Goal: Task Accomplishment & Management: Use online tool/utility

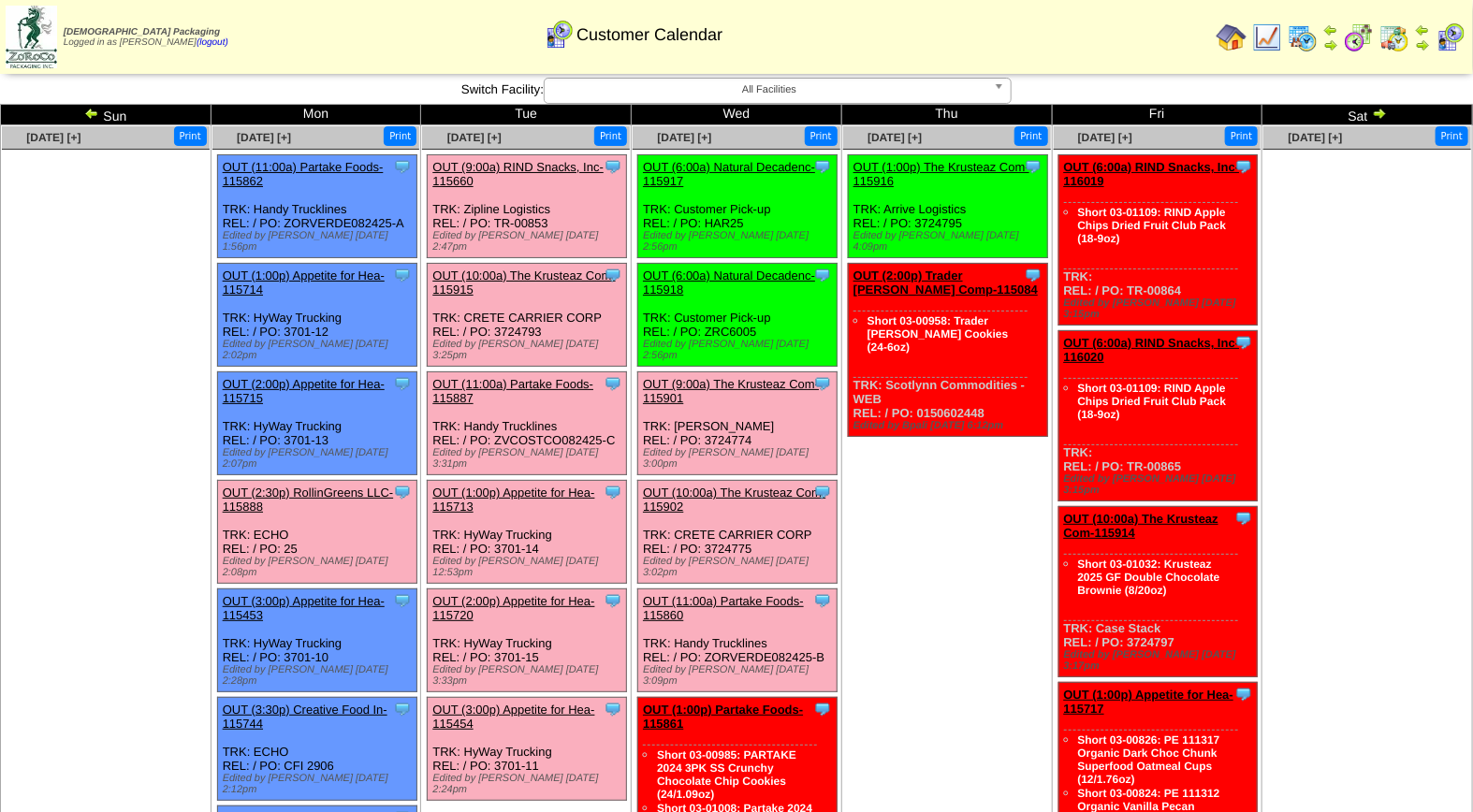
click at [518, 269] on link "OUT (10:00a) The Krusteaz Com-115915" at bounding box center [524, 283] width 183 height 28
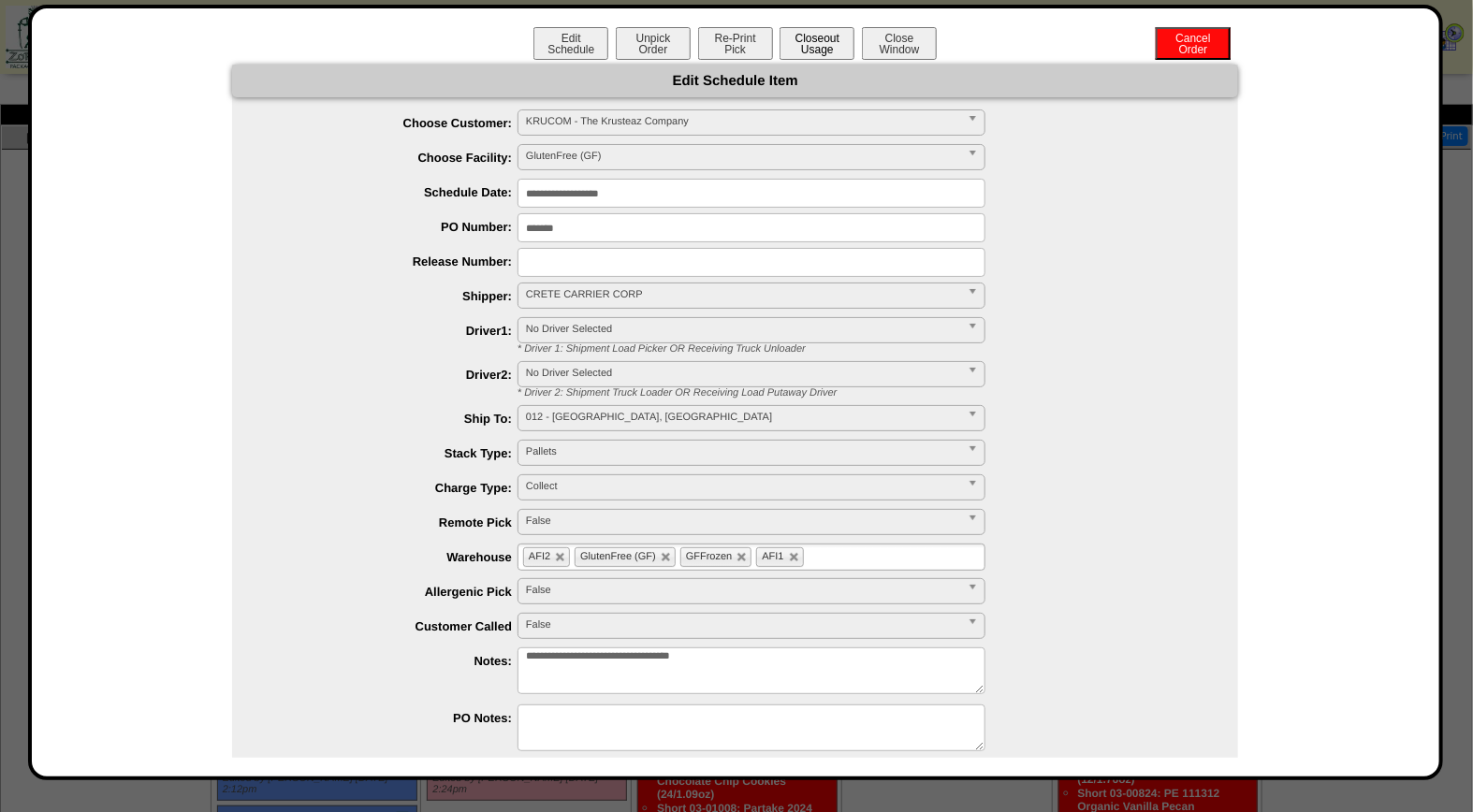
click at [817, 37] on button "Closeout Usage" at bounding box center [816, 43] width 75 height 33
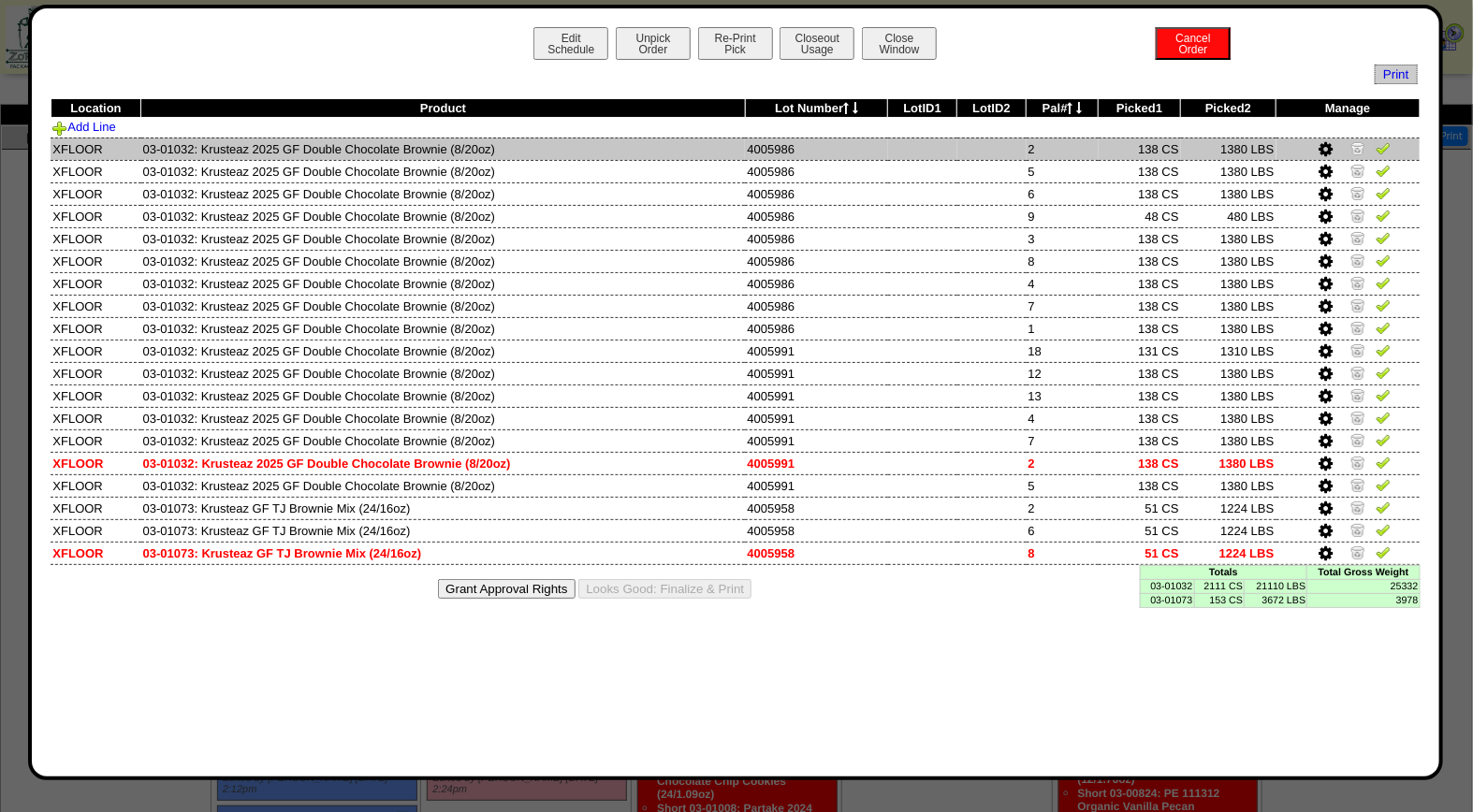
click at [1383, 144] on img at bounding box center [1383, 147] width 15 height 15
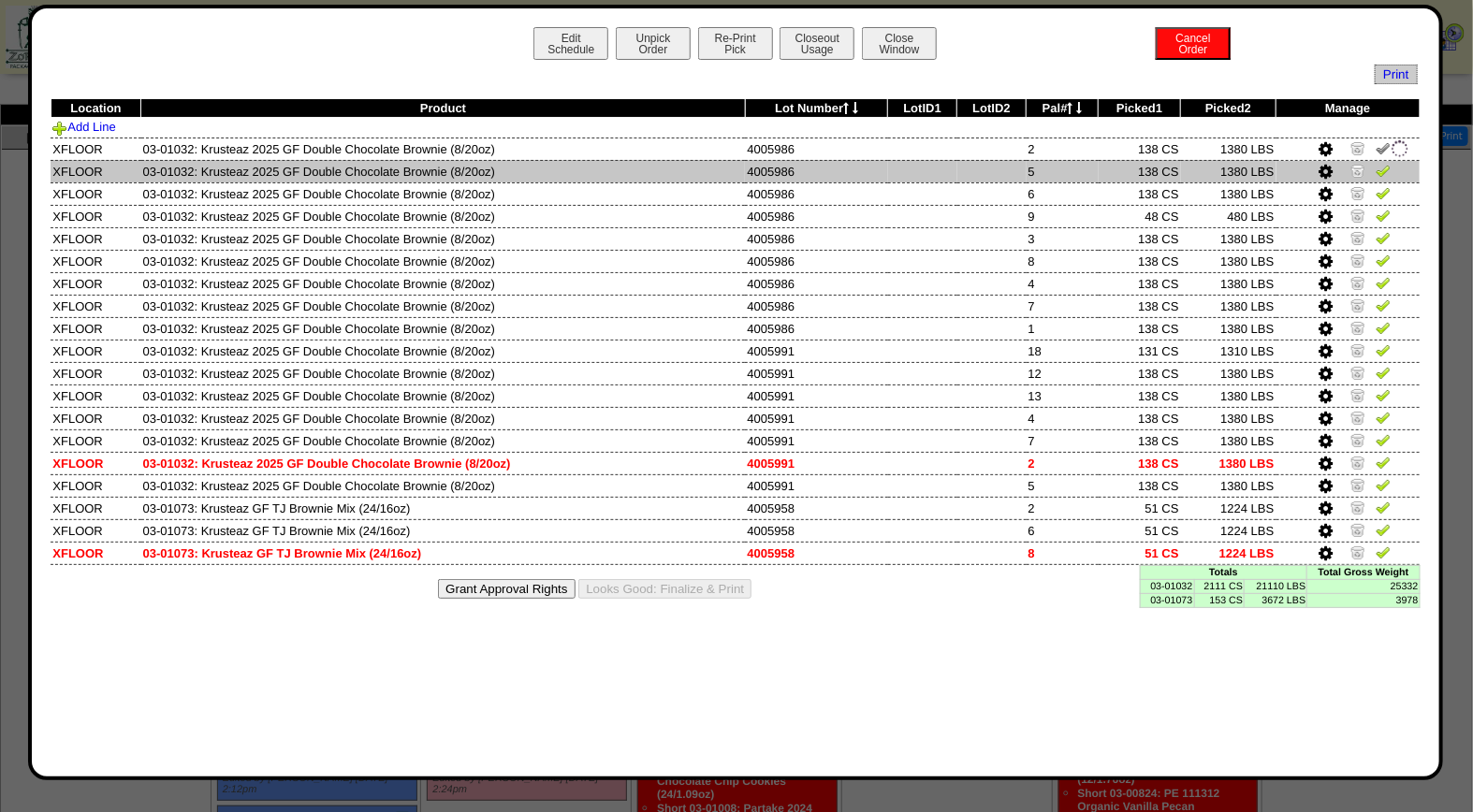
click at [1383, 169] on img at bounding box center [1383, 170] width 15 height 15
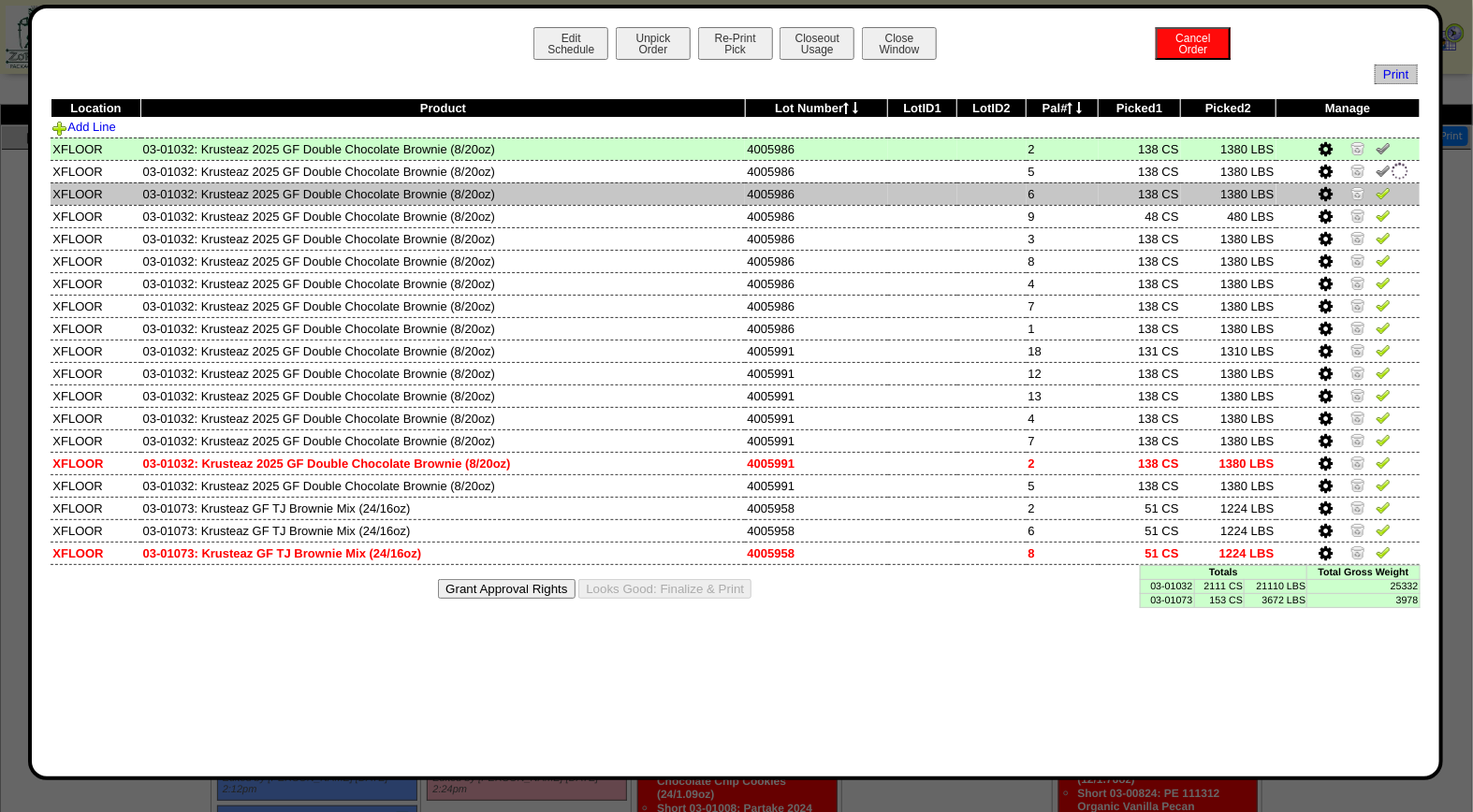
click at [1383, 190] on img at bounding box center [1383, 192] width 15 height 15
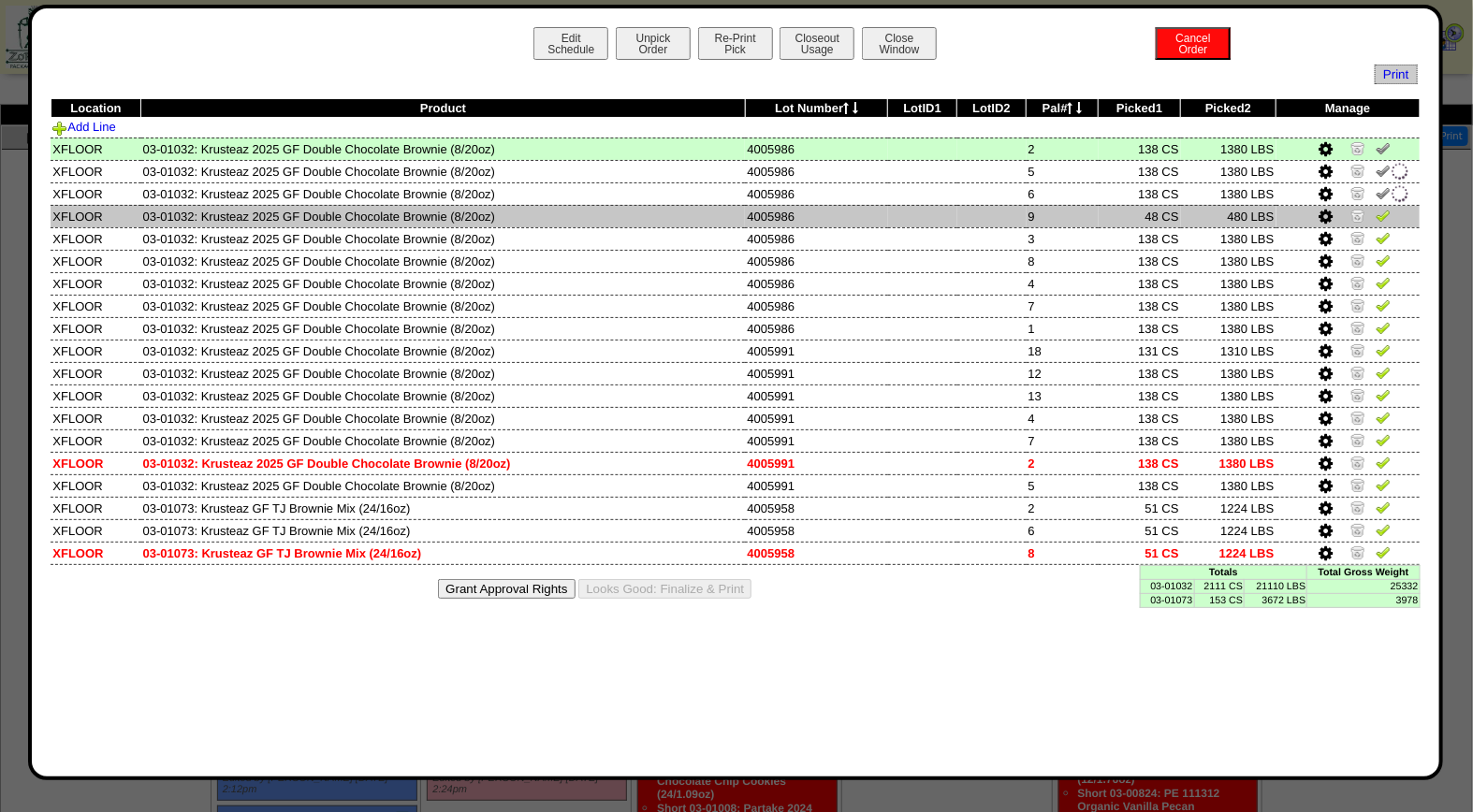
click at [1383, 221] on img at bounding box center [1383, 215] width 15 height 15
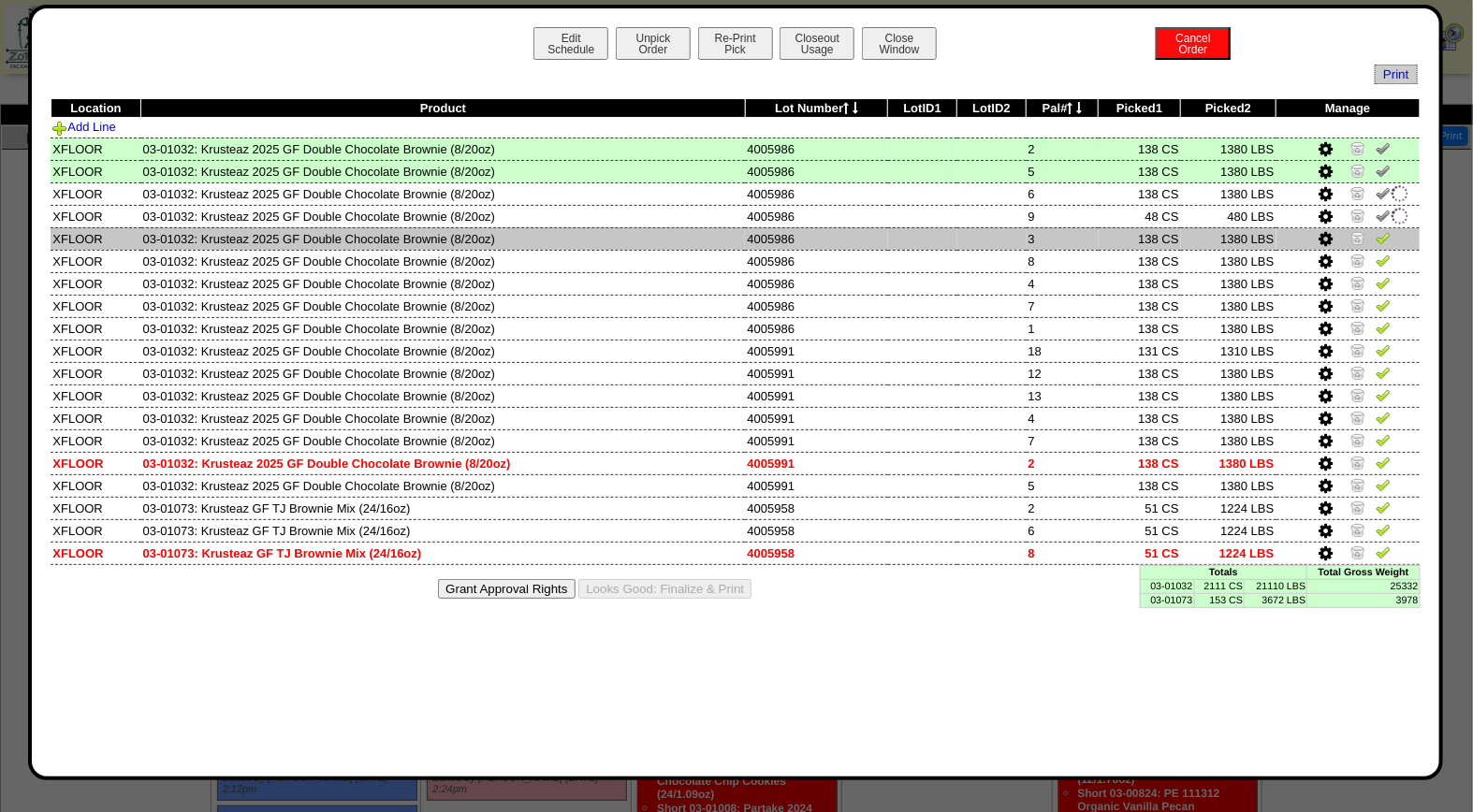
click at [1383, 234] on img at bounding box center [1383, 237] width 15 height 15
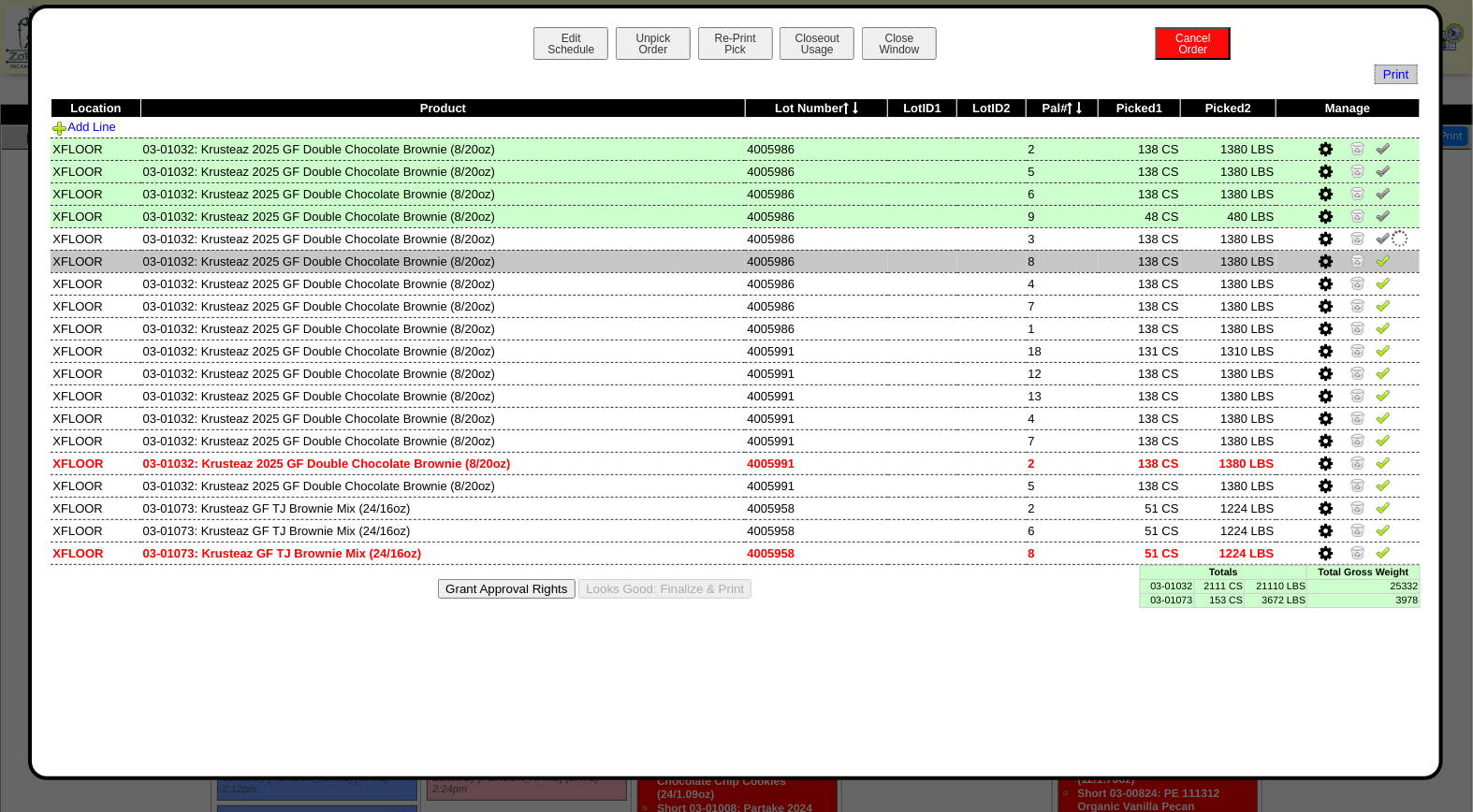
click at [1383, 262] on img at bounding box center [1383, 260] width 15 height 15
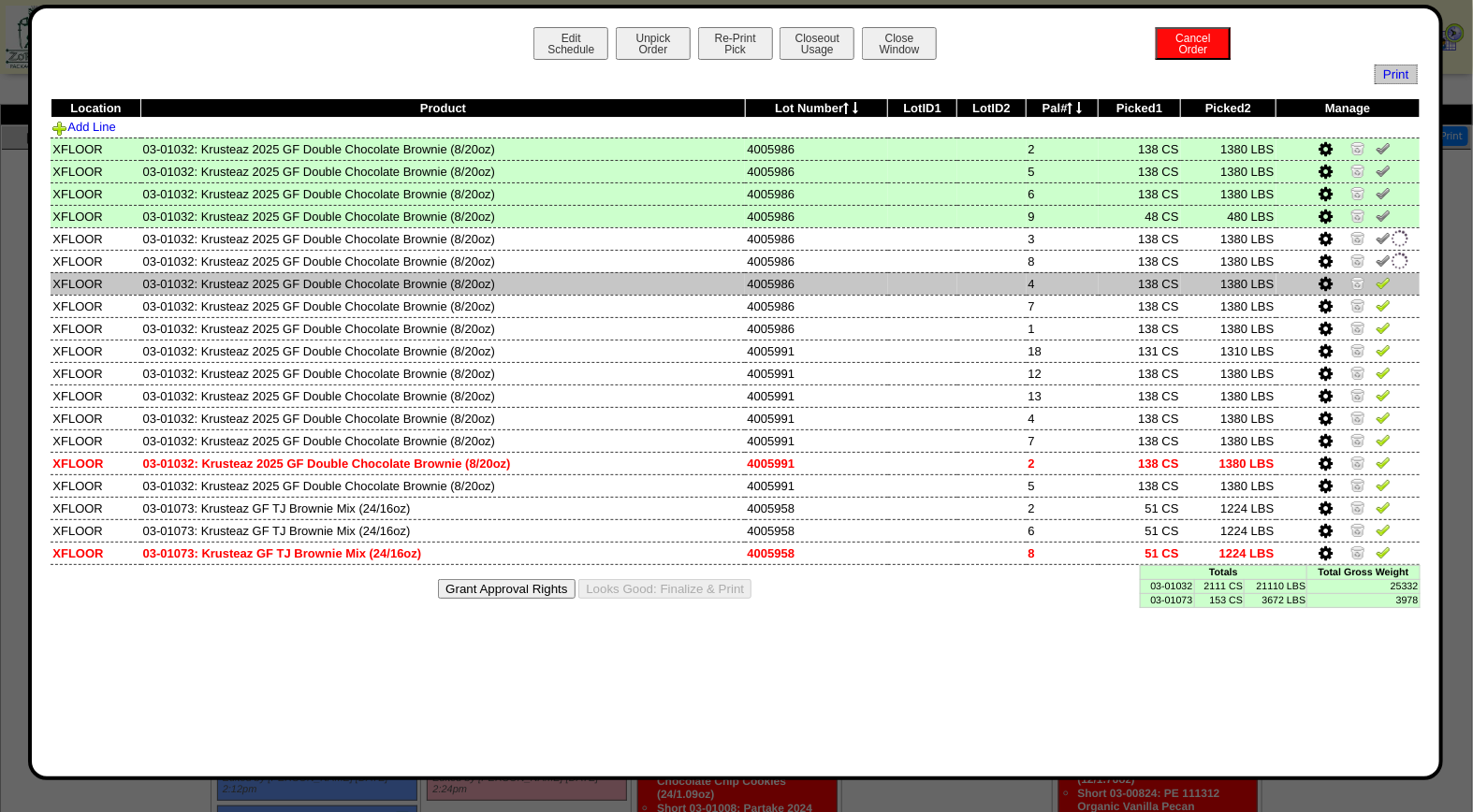
click at [1383, 281] on img at bounding box center [1383, 282] width 15 height 15
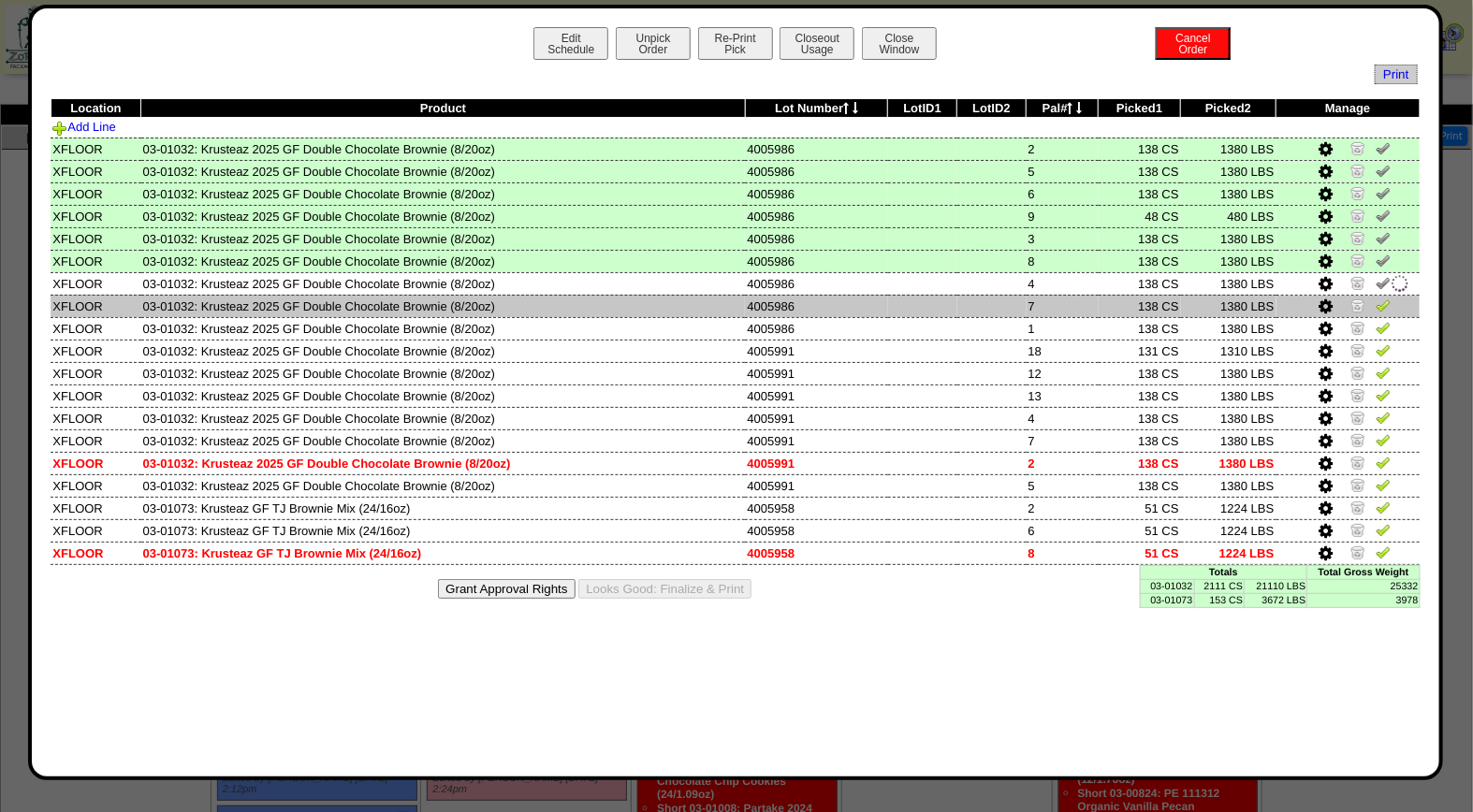
click at [1381, 298] on img at bounding box center [1383, 305] width 15 height 15
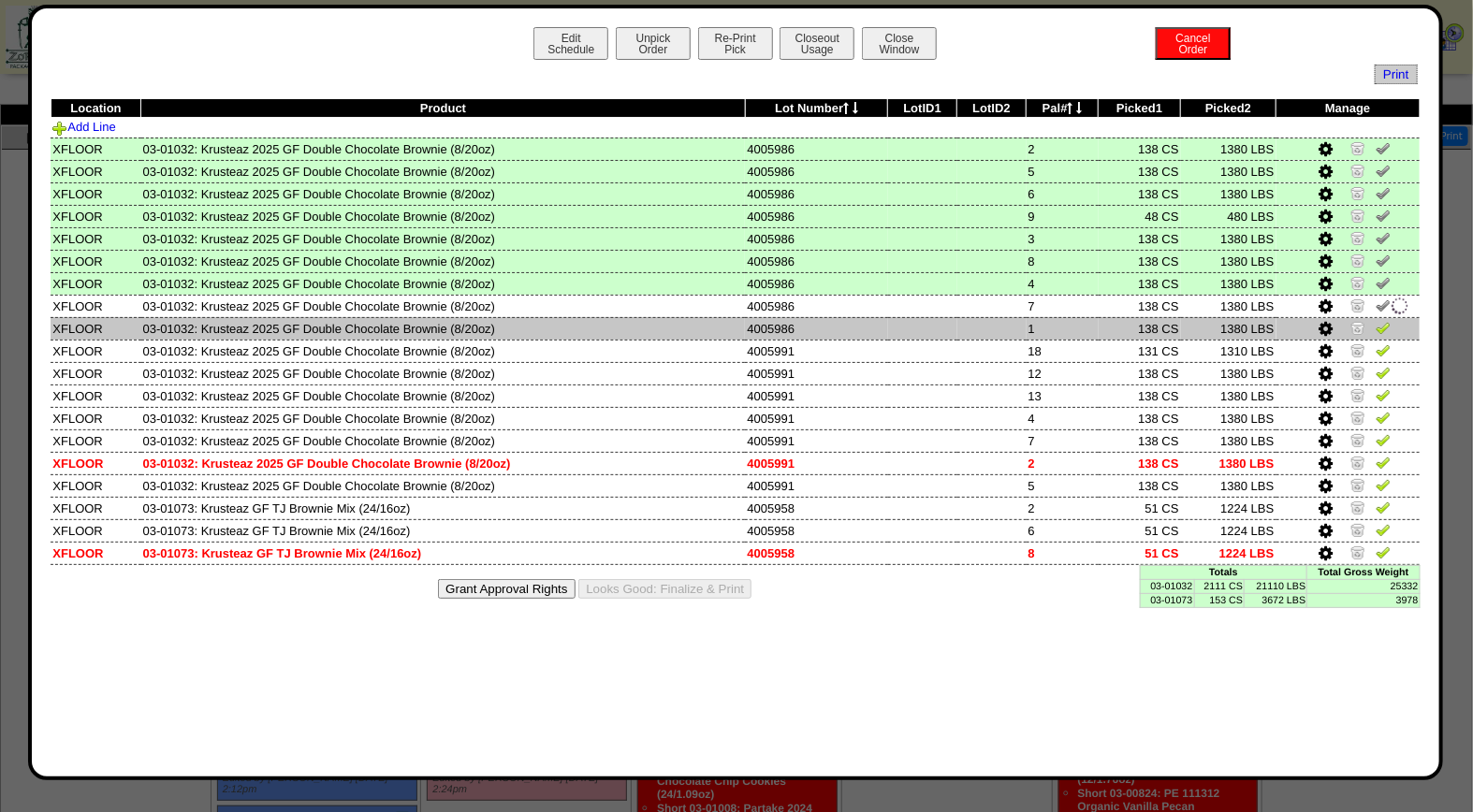
click at [1381, 320] on img at bounding box center [1383, 327] width 15 height 15
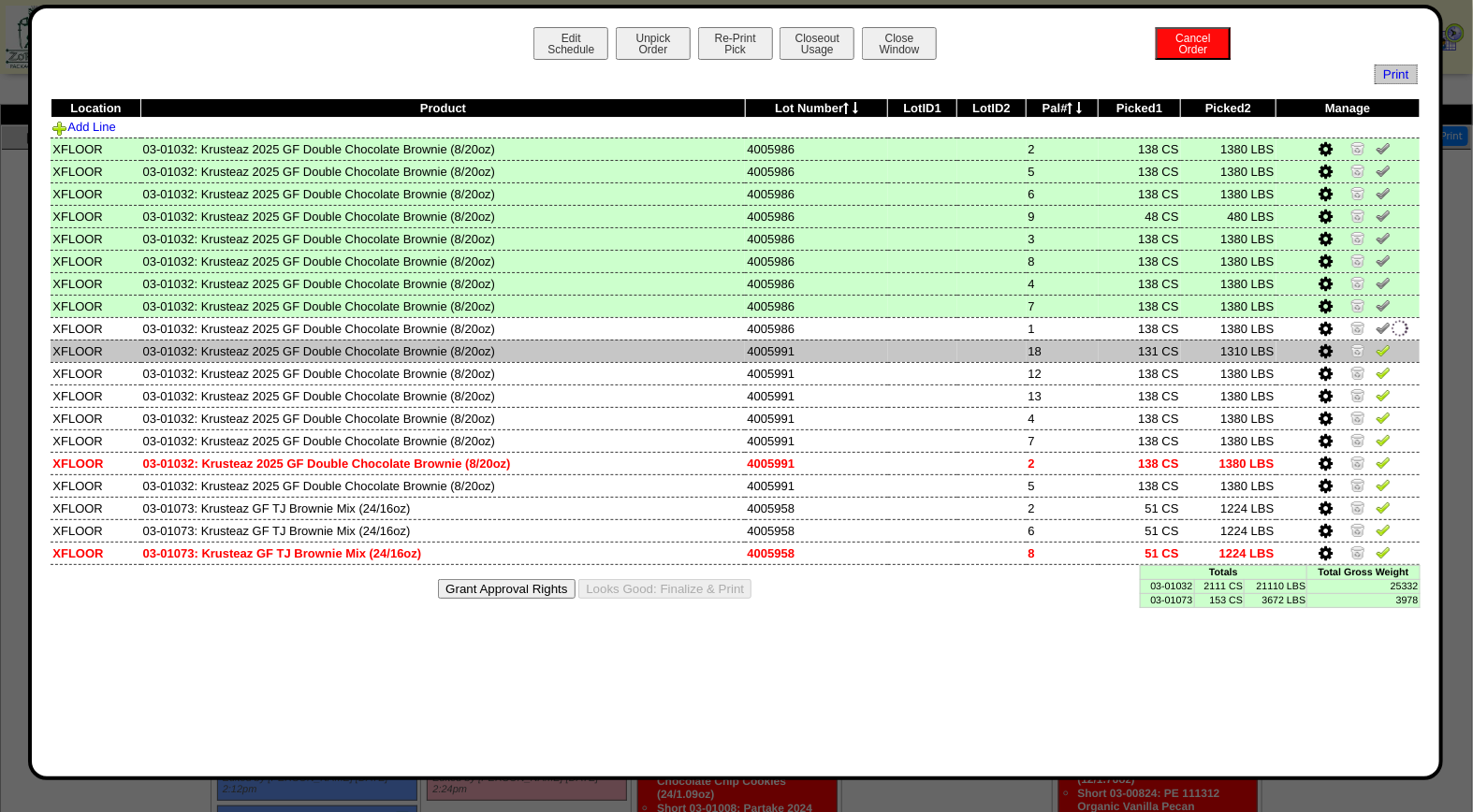
click at [1379, 347] on img at bounding box center [1383, 350] width 15 height 15
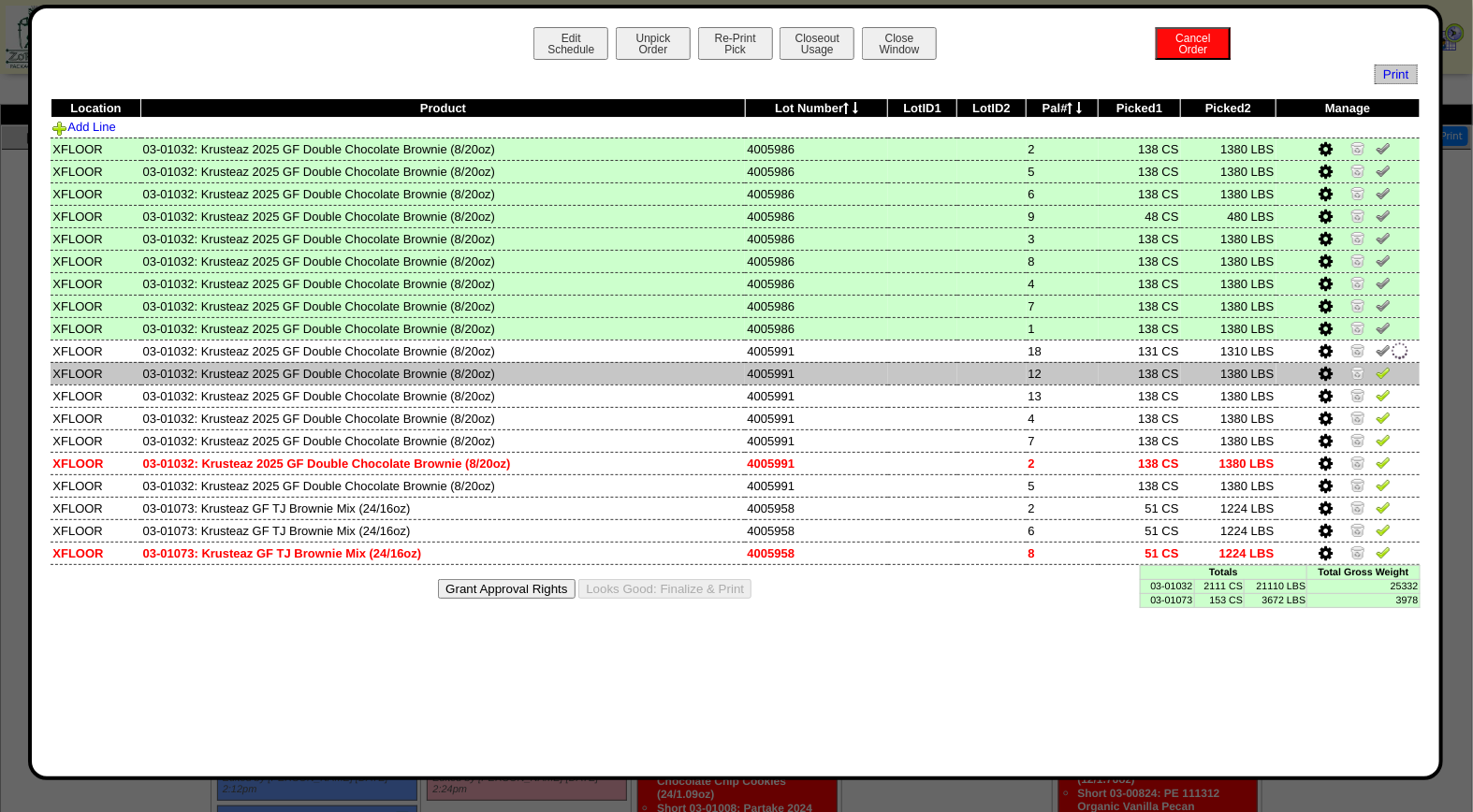
click at [1381, 365] on img at bounding box center [1383, 372] width 15 height 15
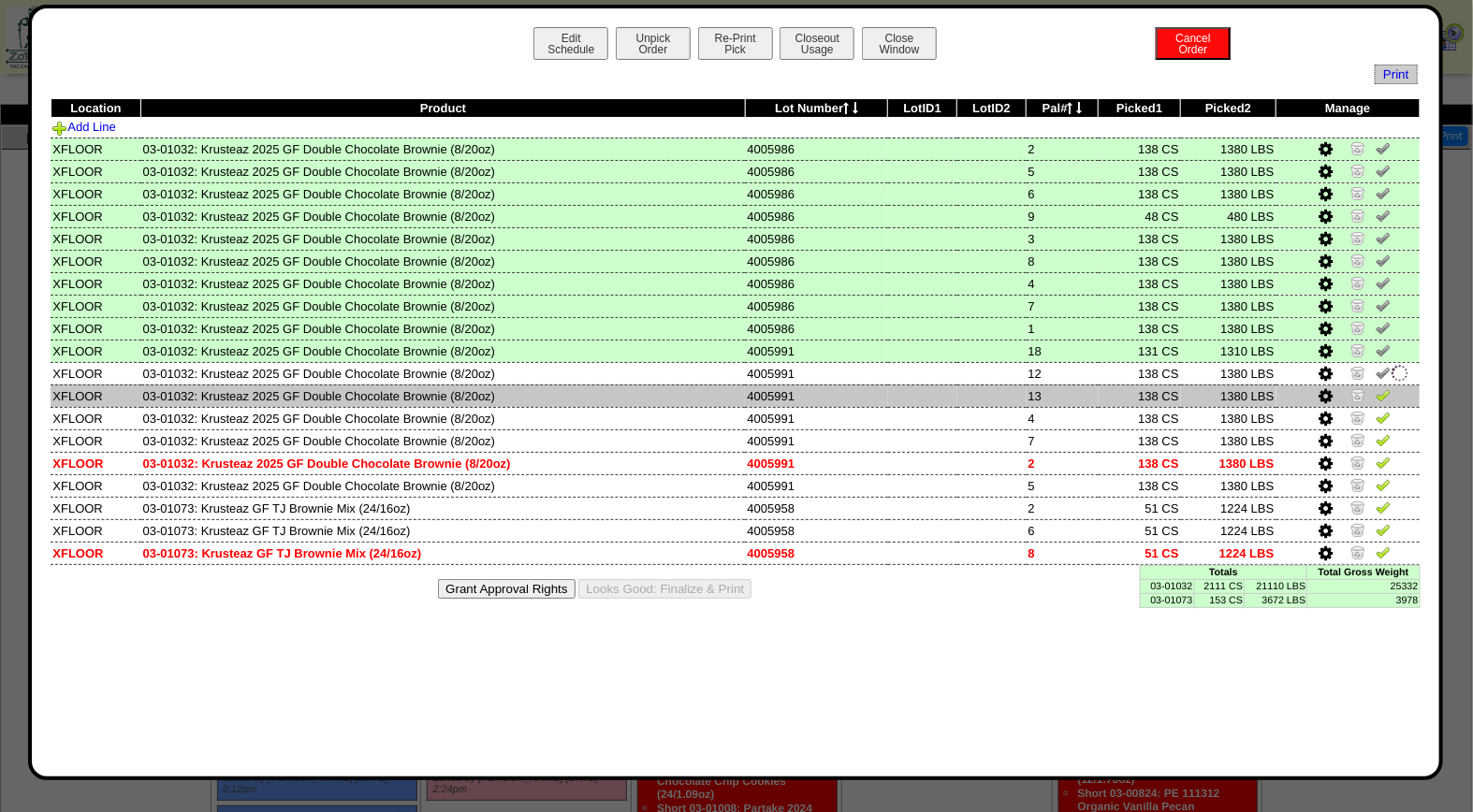
click at [1381, 388] on img at bounding box center [1383, 395] width 15 height 15
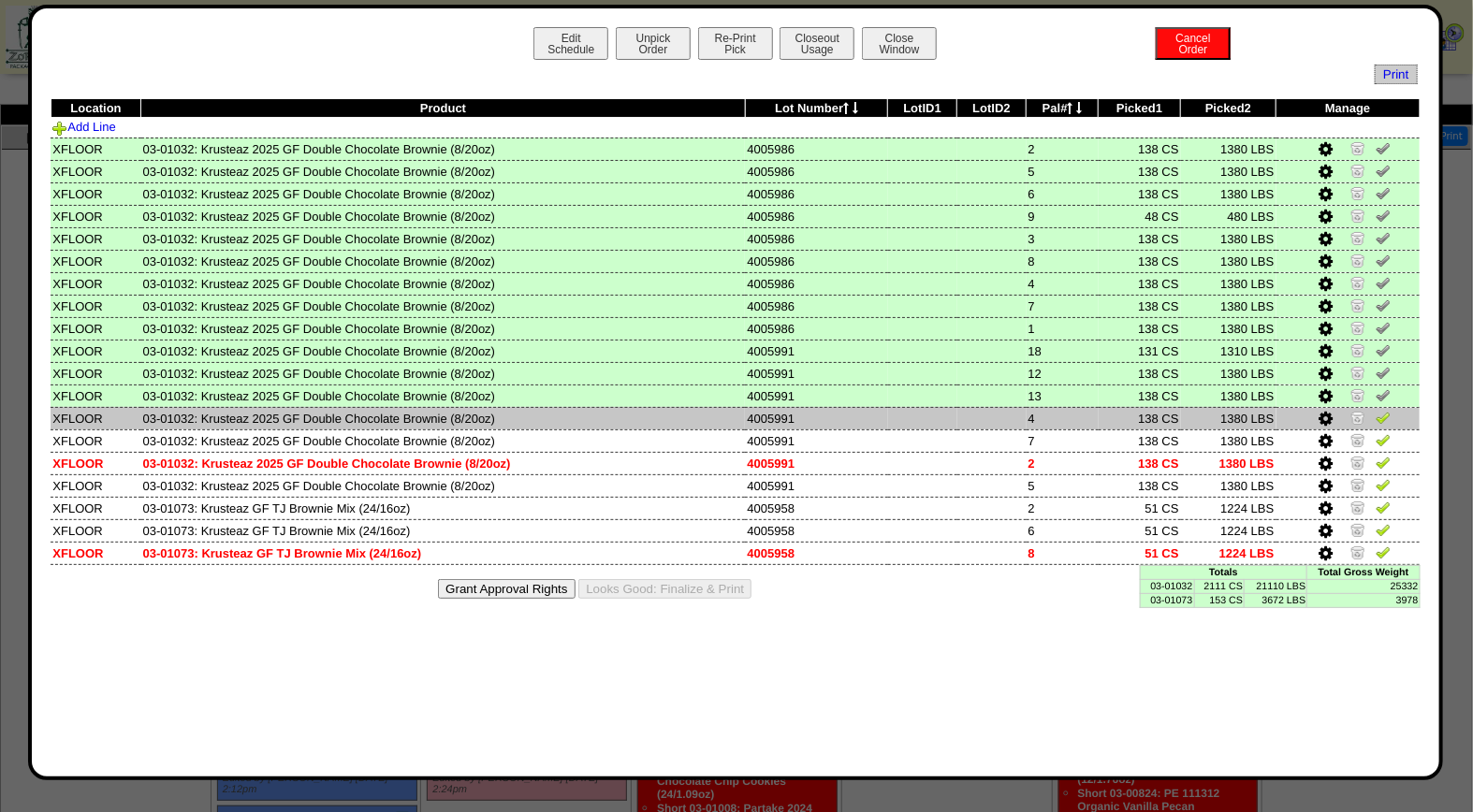
click at [1380, 415] on img at bounding box center [1383, 416] width 15 height 15
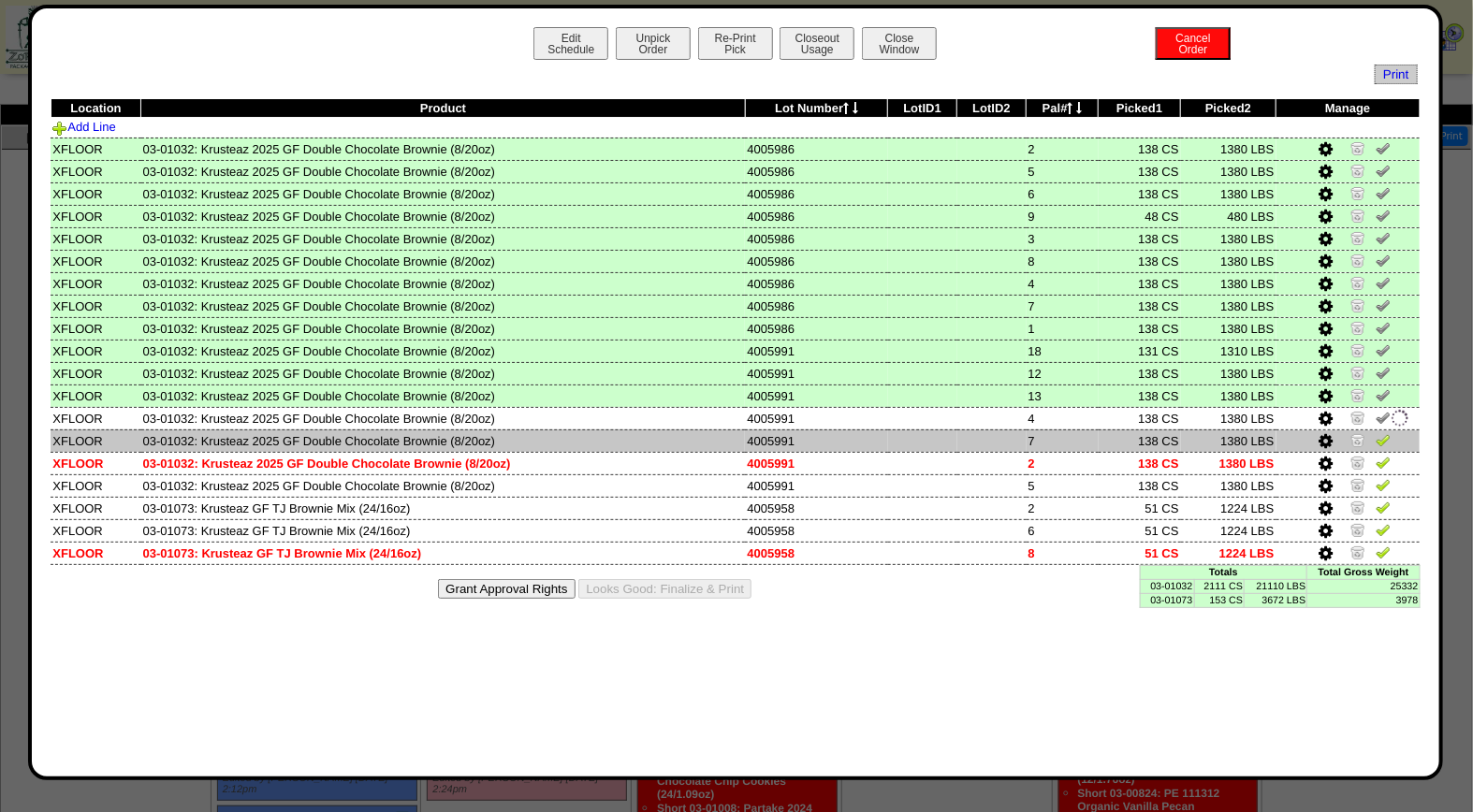
click at [1380, 433] on img at bounding box center [1383, 439] width 15 height 15
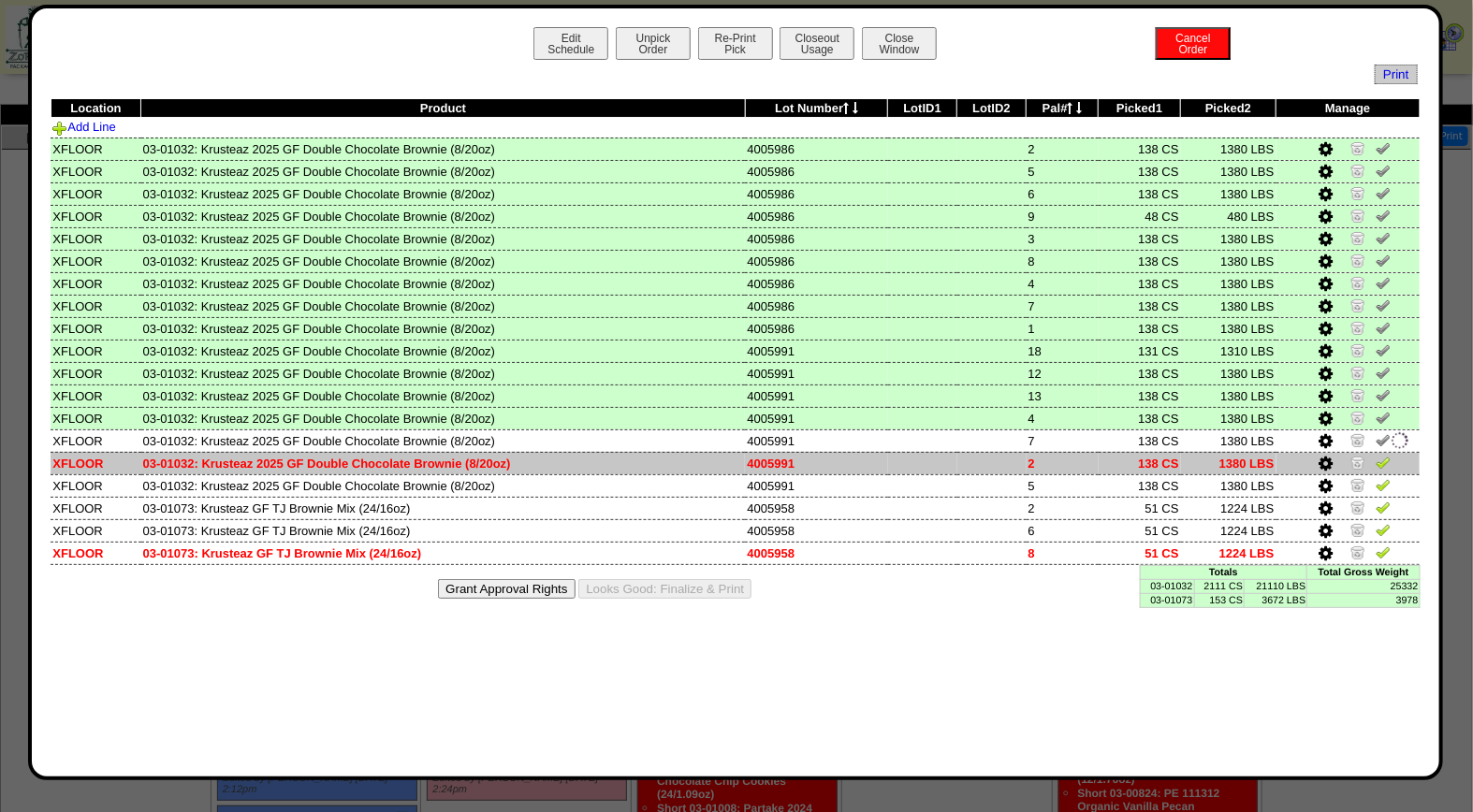
click at [1383, 454] on img at bounding box center [1383, 461] width 15 height 15
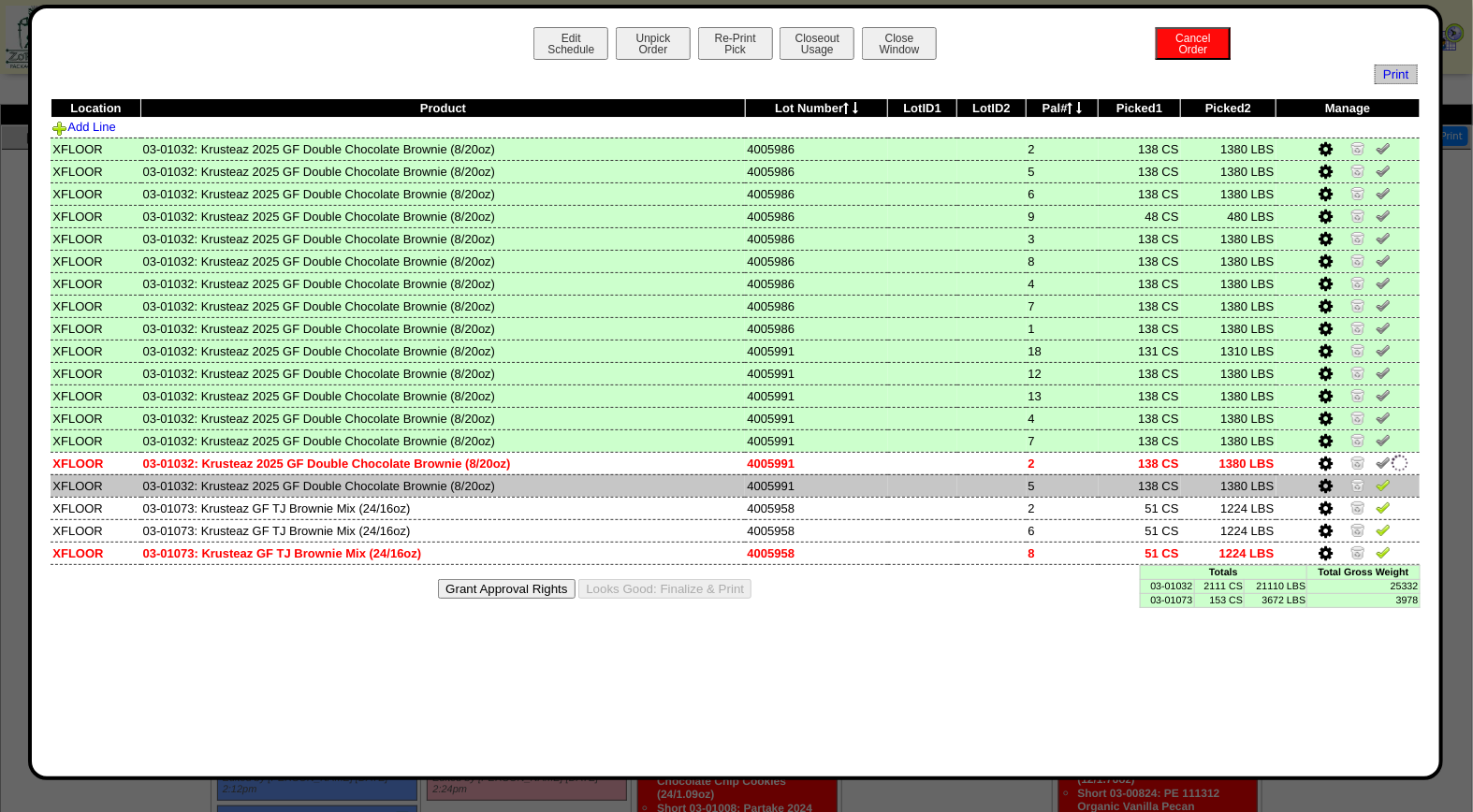
click at [1383, 479] on img at bounding box center [1383, 484] width 15 height 15
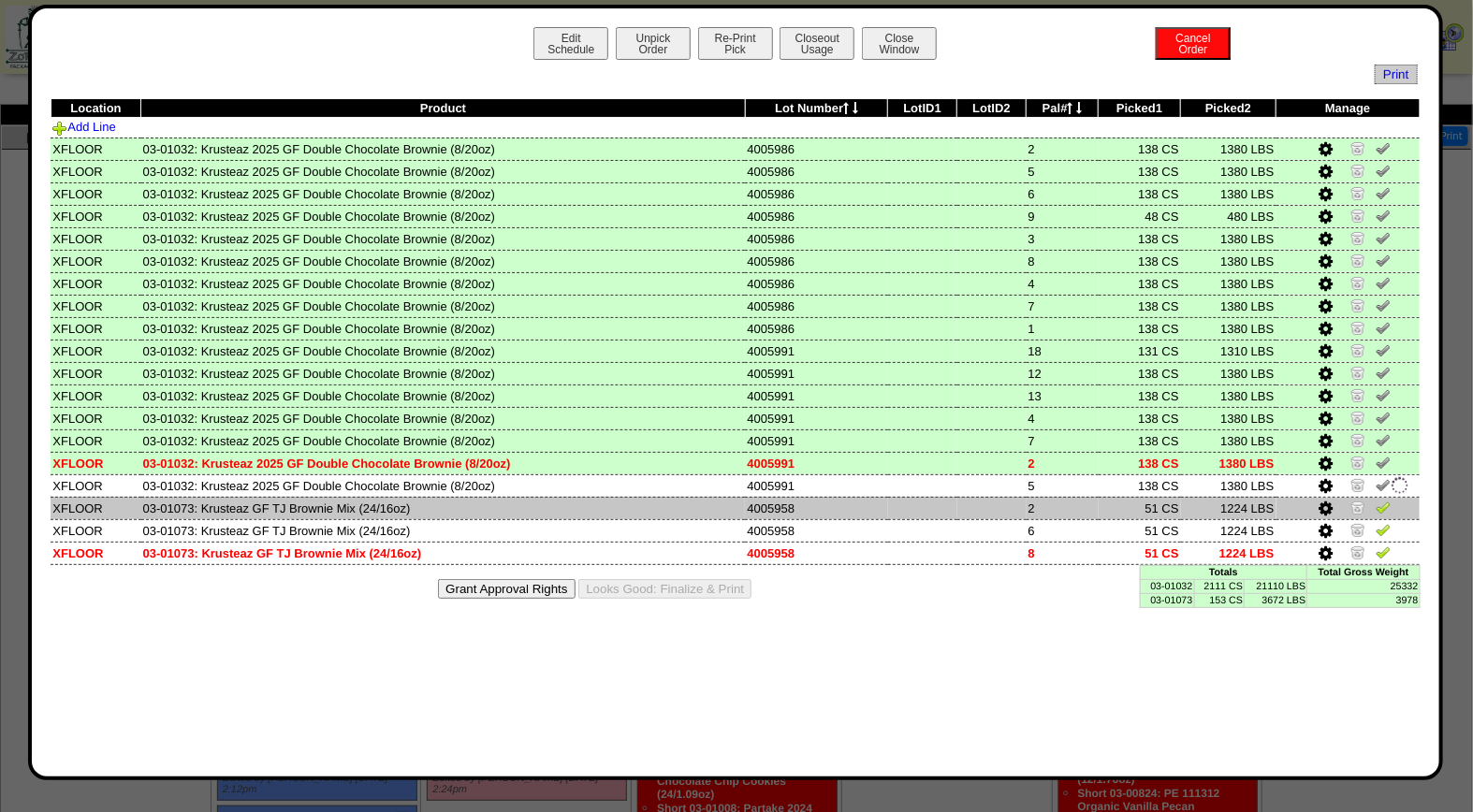
click at [1379, 503] on img at bounding box center [1383, 506] width 15 height 15
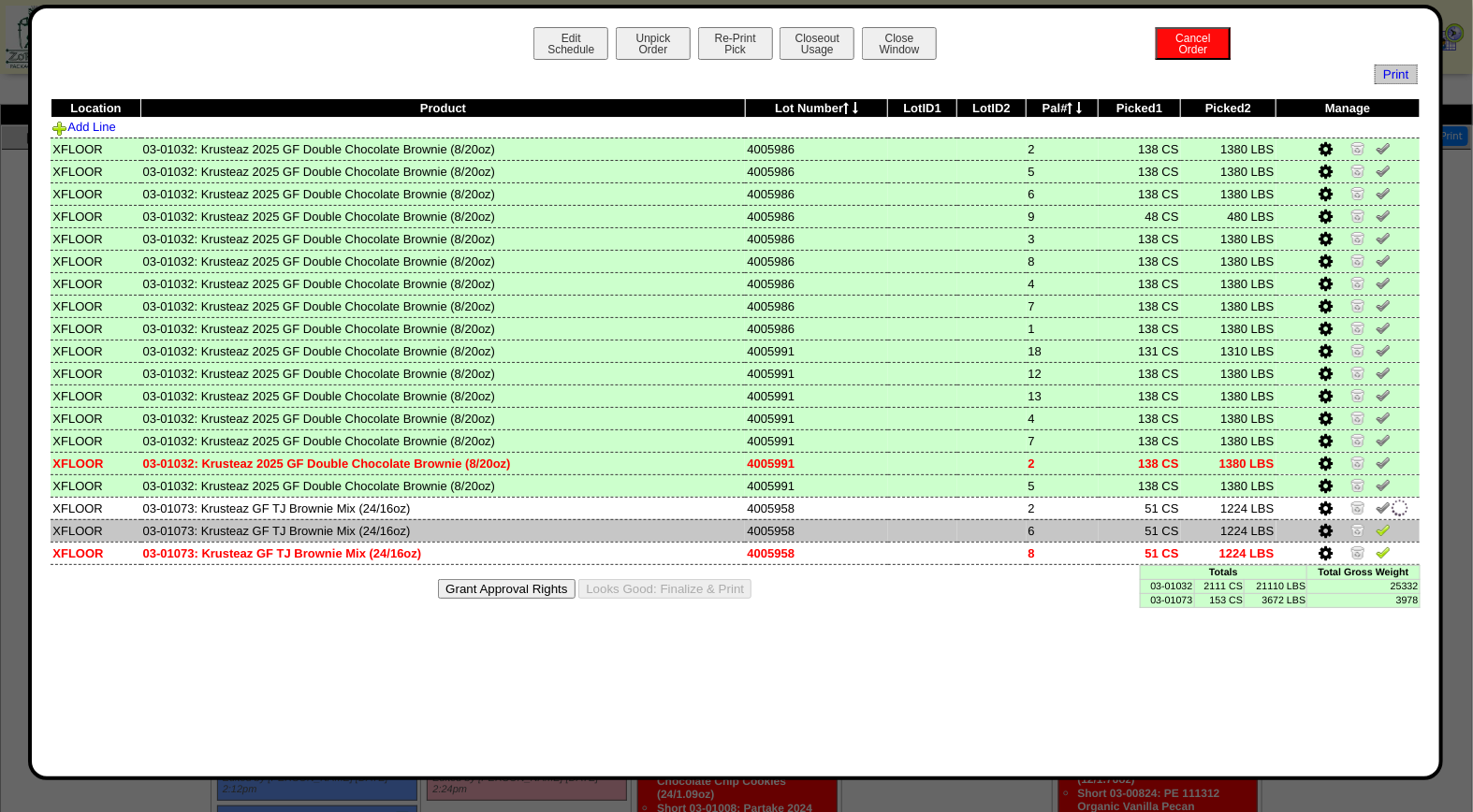
click at [1379, 527] on img at bounding box center [1383, 529] width 15 height 15
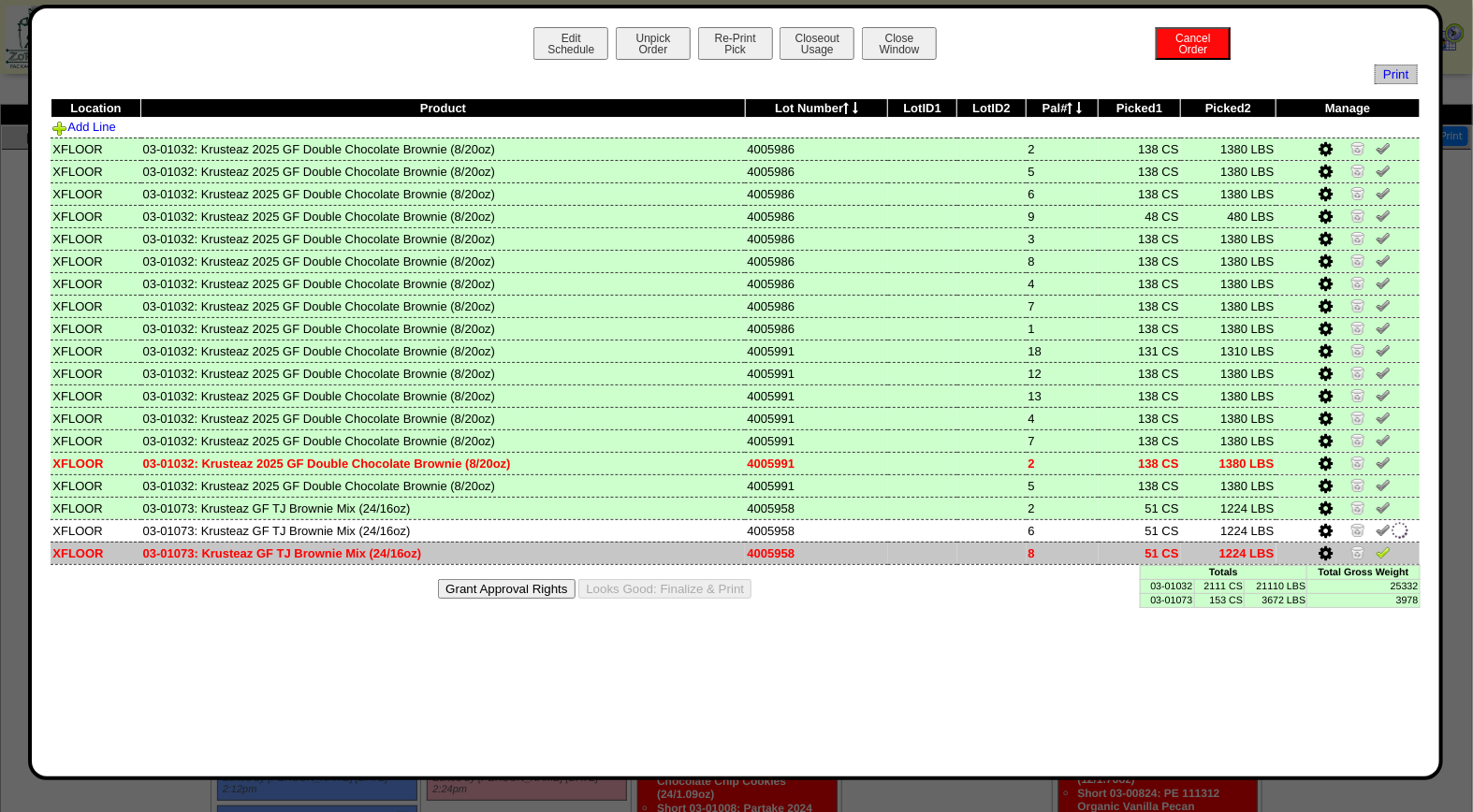
click at [1380, 546] on img at bounding box center [1383, 551] width 15 height 15
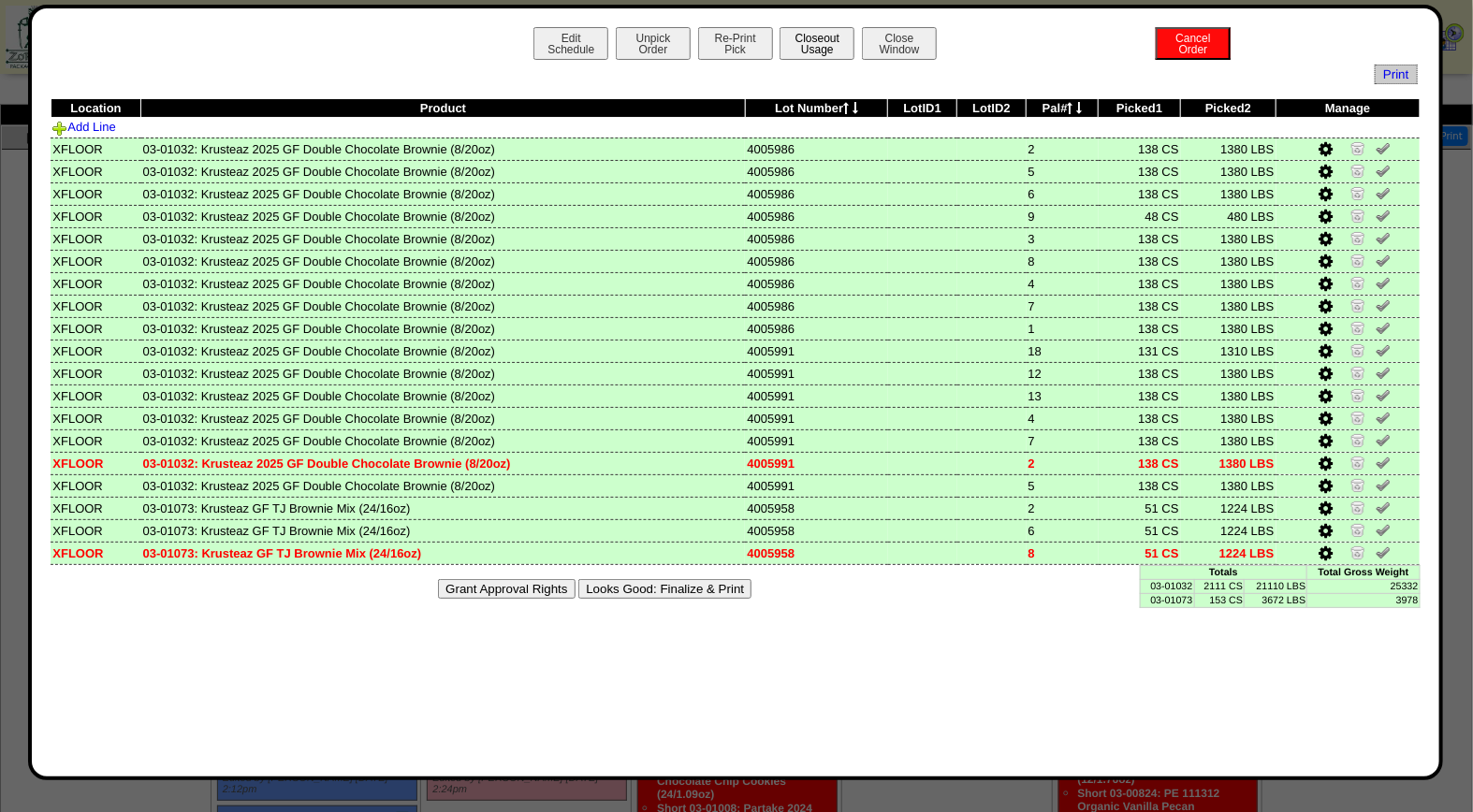
click at [823, 43] on button "Closeout Usage" at bounding box center [816, 43] width 75 height 33
click at [825, 52] on button "Closeout Usage" at bounding box center [816, 43] width 75 height 33
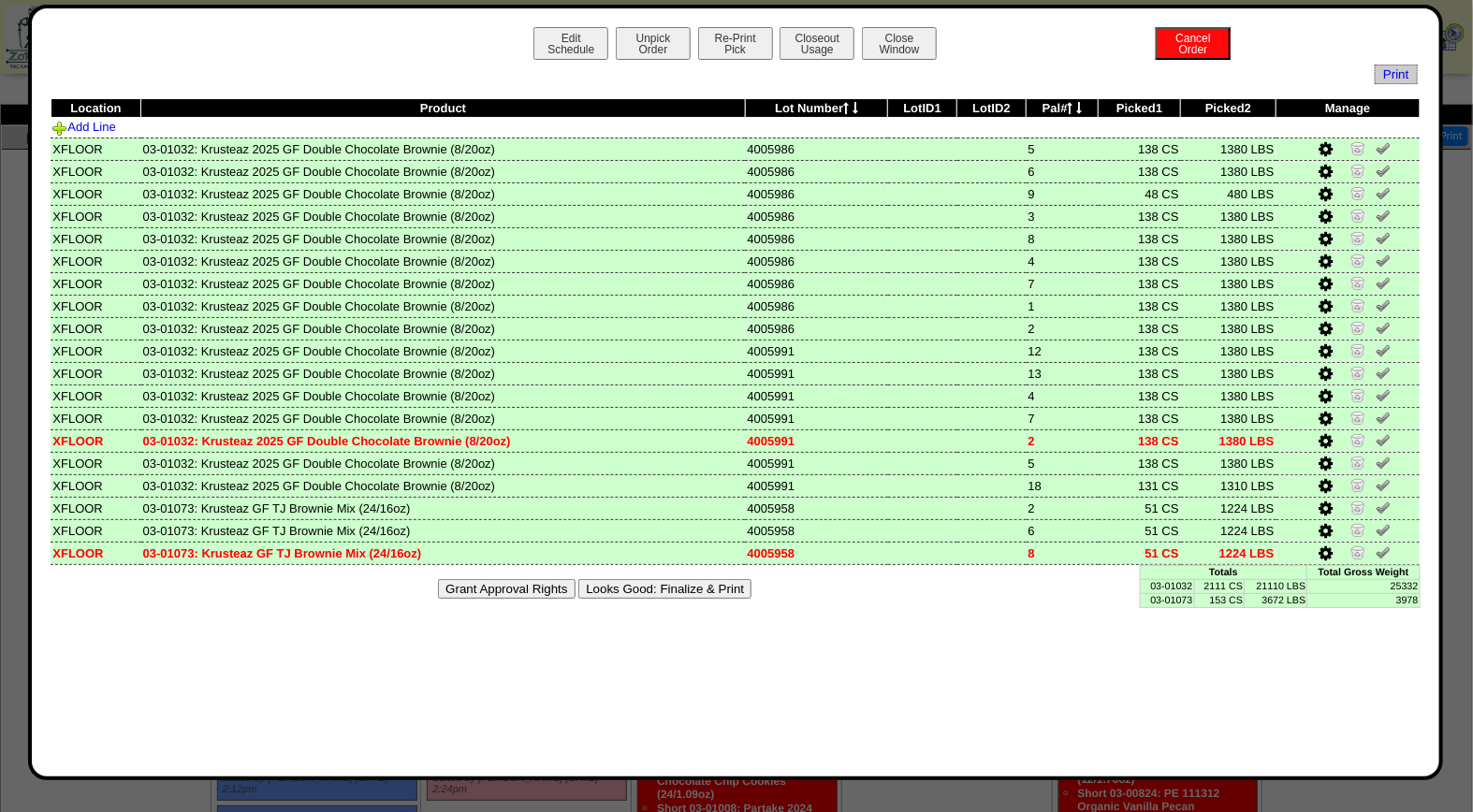
click at [700, 582] on button "Looks Good: Finalize & Print" at bounding box center [665, 589] width 173 height 20
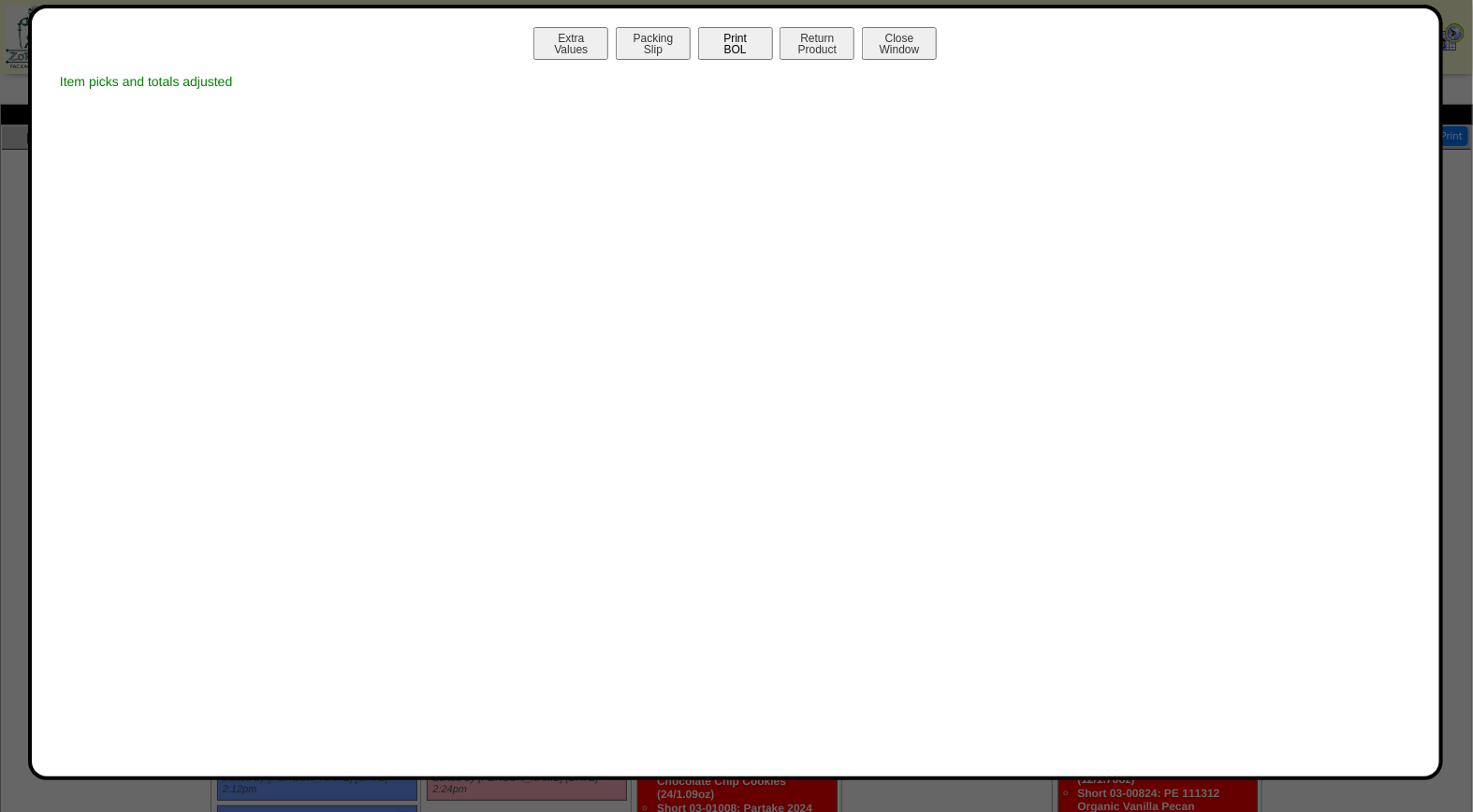
click at [740, 39] on button "Print BOL" at bounding box center [736, 43] width 75 height 33
